Goal: Information Seeking & Learning: Learn about a topic

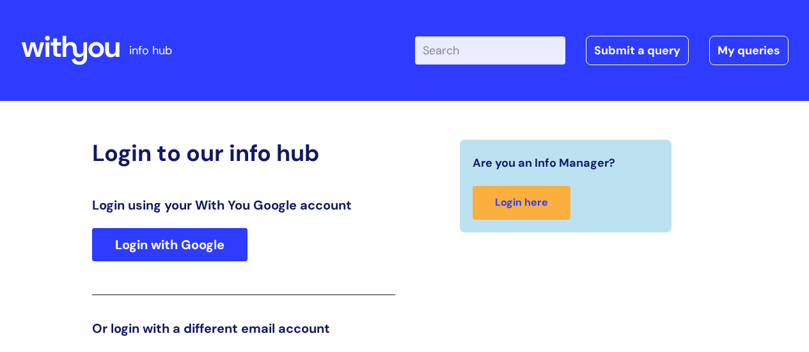
scroll to position [196, 0]
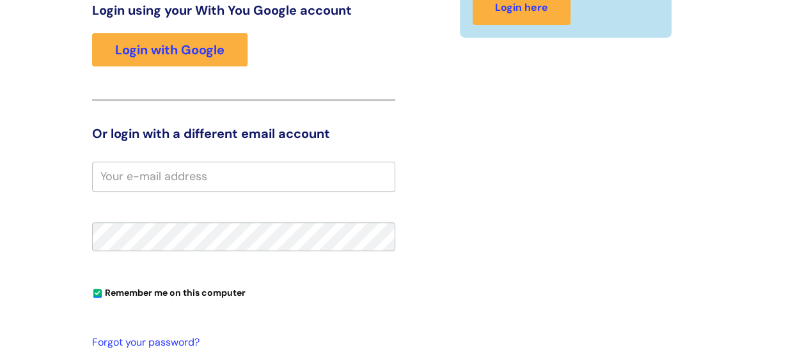
scroll to position [195, 0]
drag, startPoint x: 814, startPoint y: 42, endPoint x: 452, endPoint y: 132, distance: 373.9
click at [452, 132] on div "Are you an Info Manager? Login here" at bounding box center [566, 202] width 322 height 516
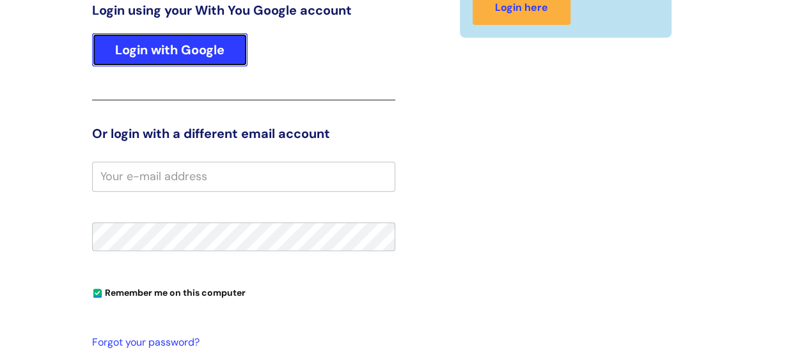
click at [176, 45] on link "Login with Google" at bounding box center [169, 49] width 155 height 33
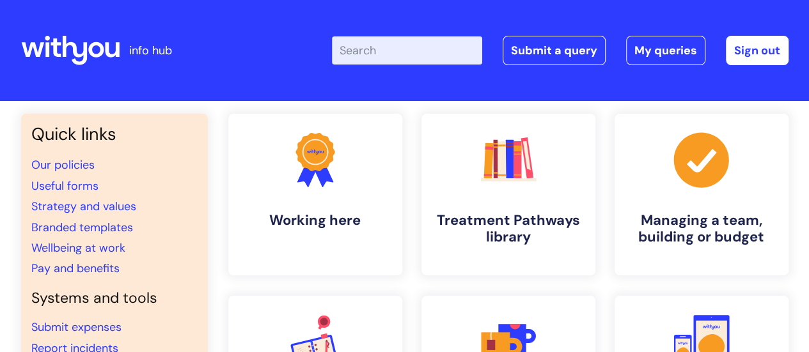
click at [386, 54] on input "Enter your search term here..." at bounding box center [407, 50] width 150 height 28
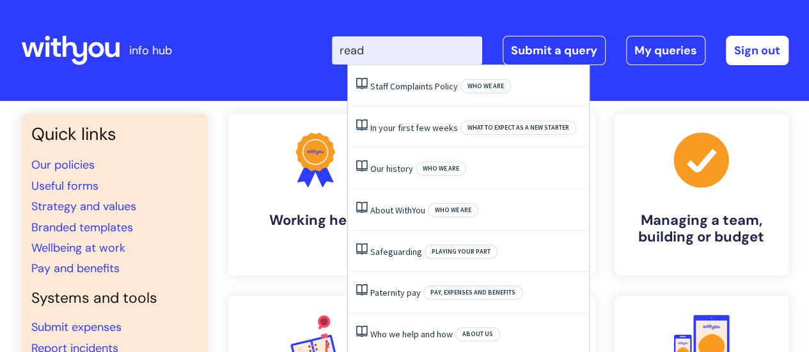
type input "readi"
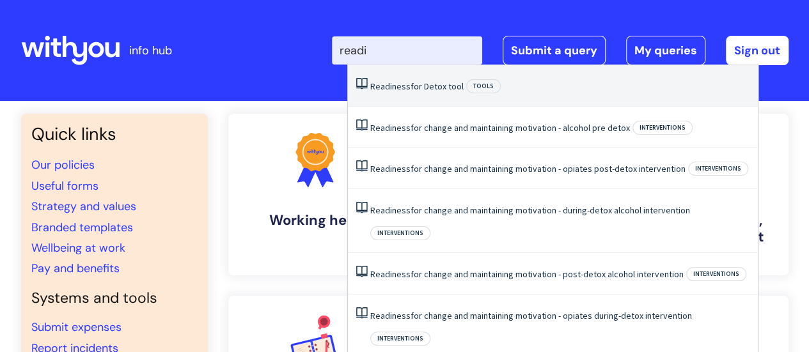
click at [399, 90] on span "Readiness" at bounding box center [390, 87] width 40 height 12
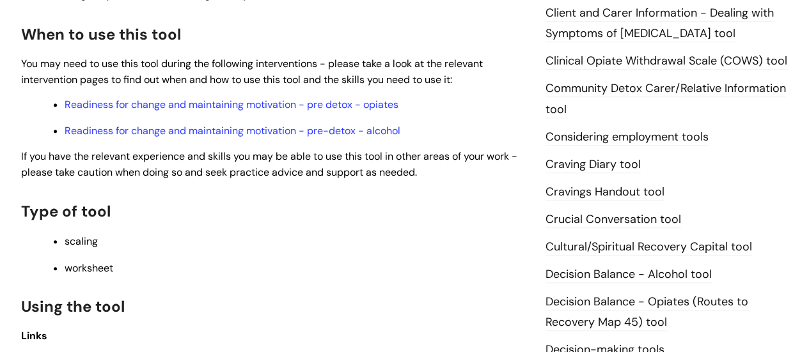
scroll to position [413, 0]
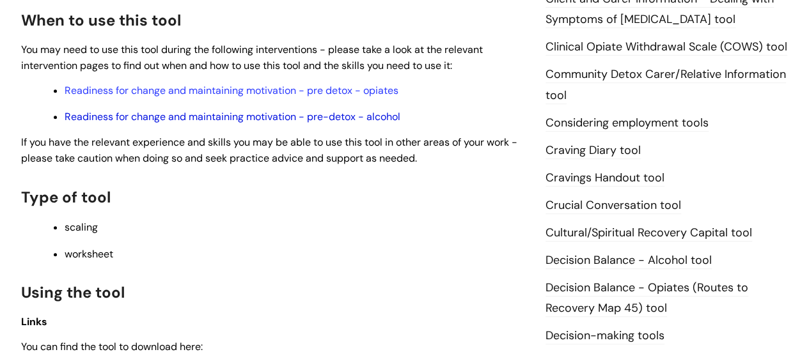
click at [251, 115] on link "Readiness for change and maintaining motivation - pre-detox - alcohol" at bounding box center [233, 116] width 336 height 13
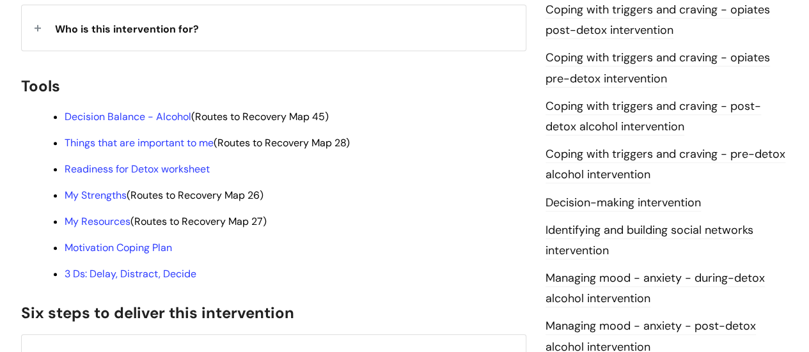
scroll to position [391, 0]
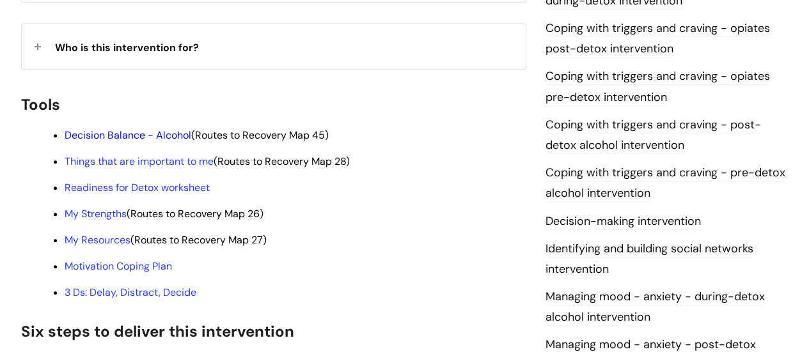
click at [154, 129] on link "Decision Balance - Alcohol" at bounding box center [128, 135] width 127 height 13
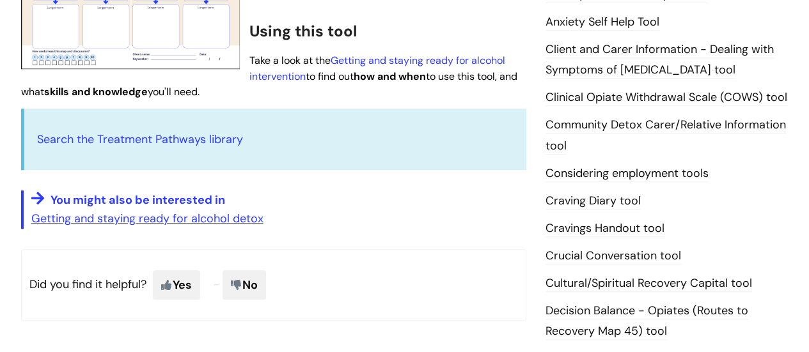
scroll to position [193, 0]
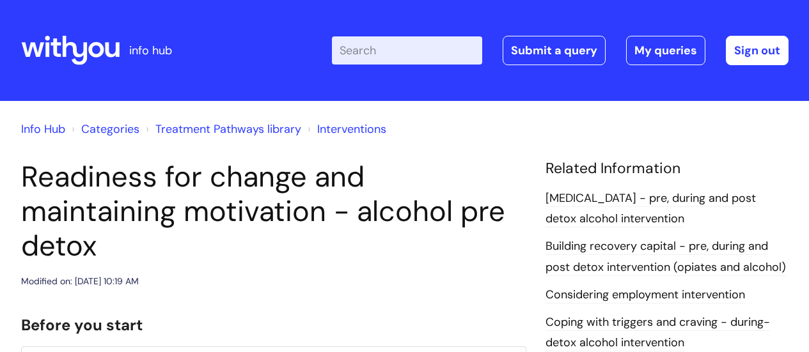
scroll to position [391, 0]
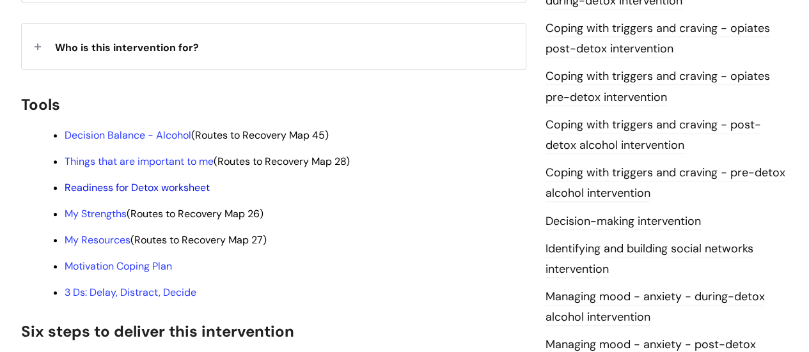
click at [124, 181] on link "Readiness for Detox worksheet" at bounding box center [137, 187] width 145 height 13
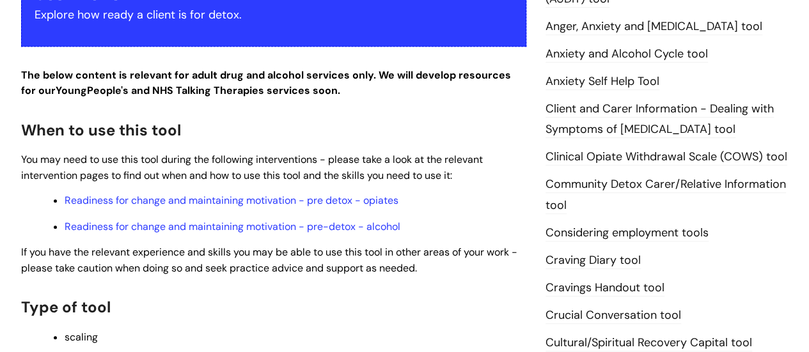
scroll to position [426, 0]
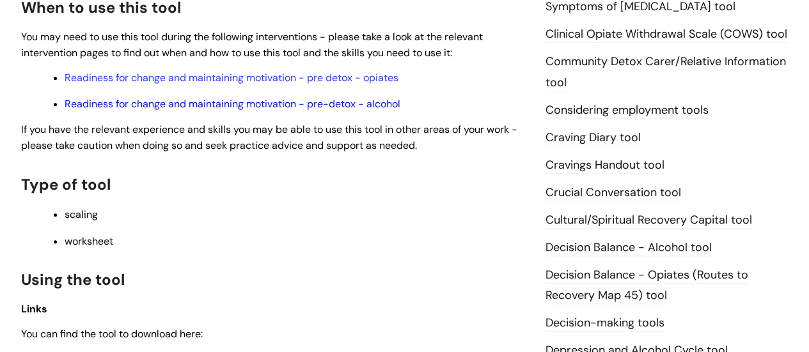
click at [264, 104] on link "Readiness for change and maintaining motivation - pre-detox - alcohol" at bounding box center [233, 103] width 336 height 13
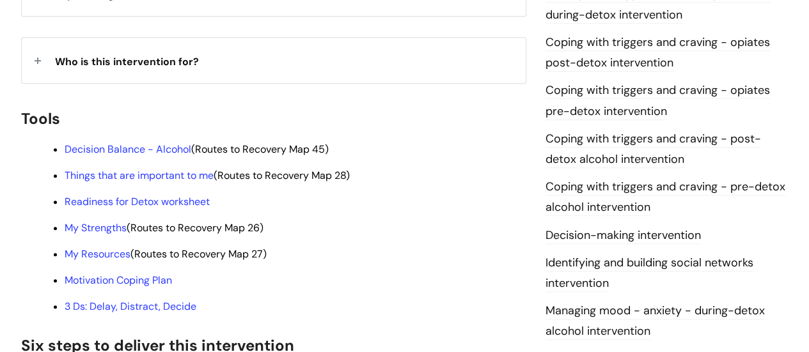
scroll to position [384, 0]
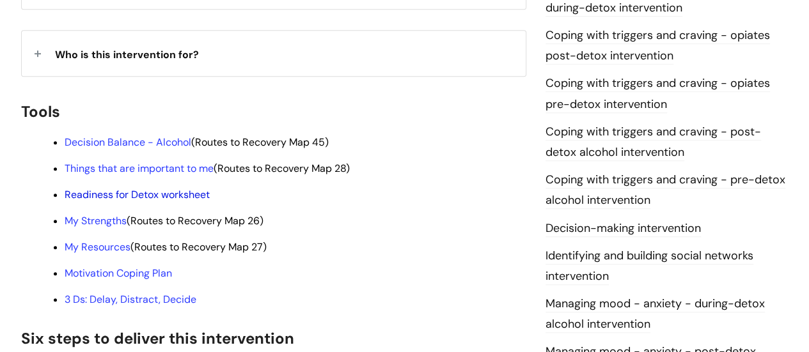
click at [85, 188] on link "Readiness for Detox worksheet" at bounding box center [137, 194] width 145 height 13
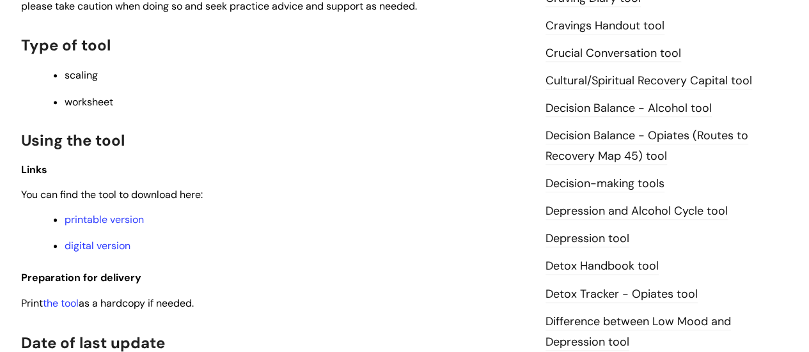
scroll to position [574, 0]
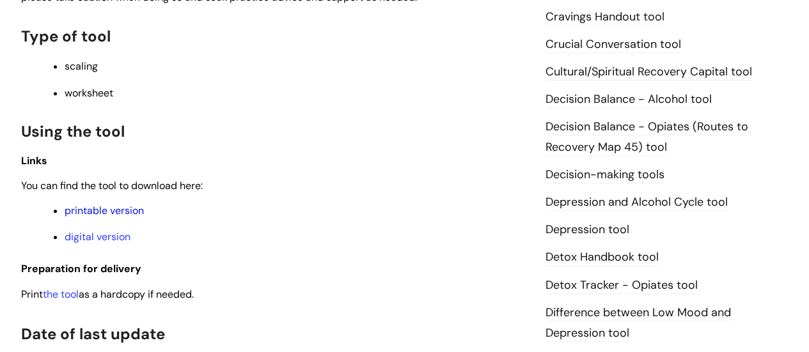
click at [99, 212] on link "printable version" at bounding box center [104, 210] width 79 height 13
